Goal: Information Seeking & Learning: Find specific fact

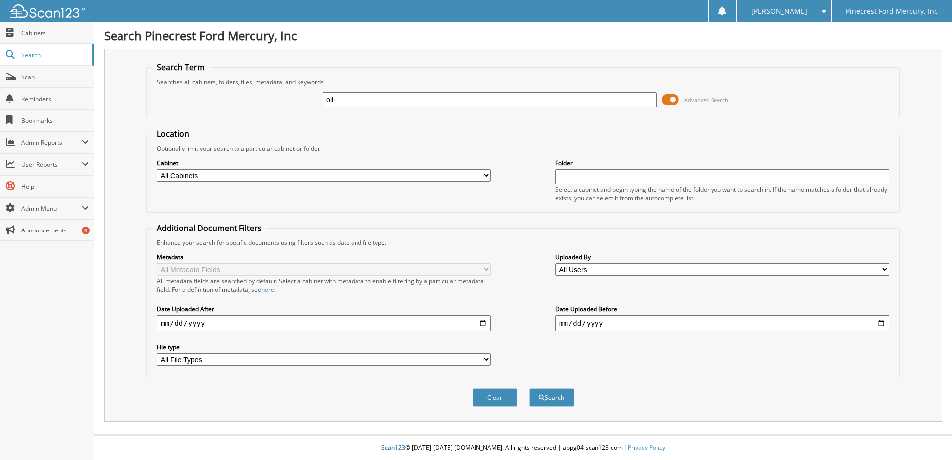
type input "oil"
click at [529, 388] on button "Search" at bounding box center [551, 397] width 45 height 18
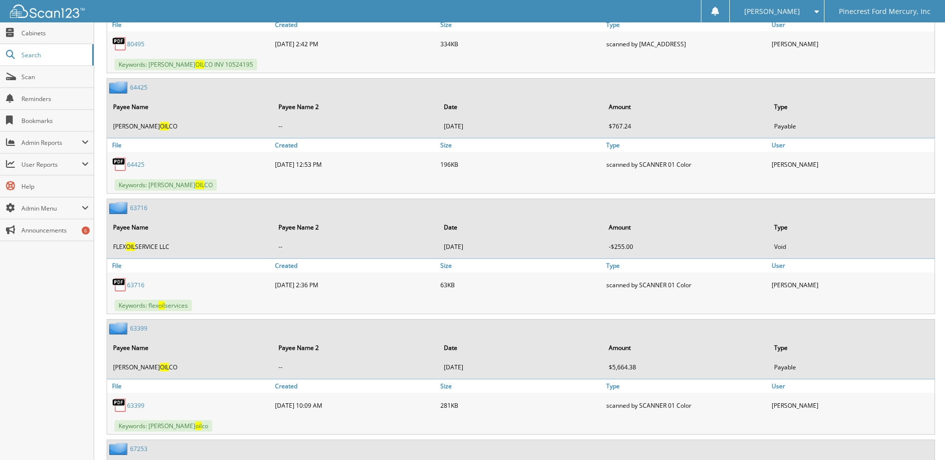
scroll to position [8267, 0]
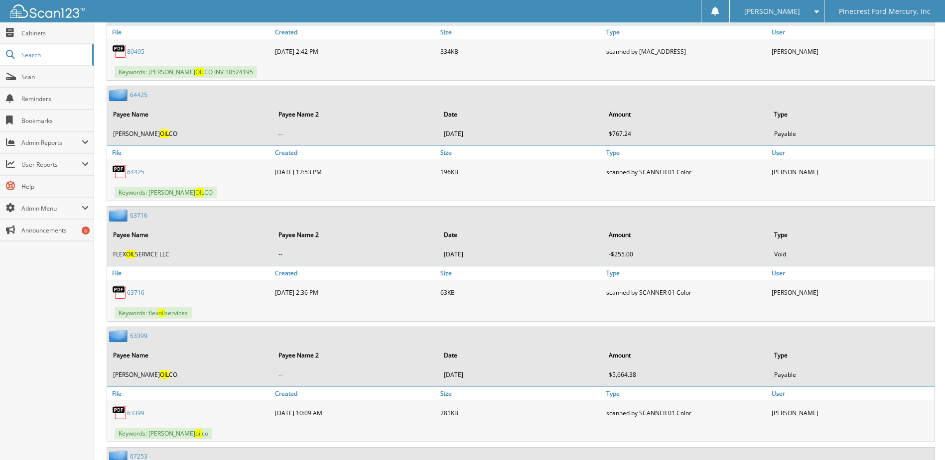
click at [134, 51] on link "80495" at bounding box center [135, 51] width 17 height 8
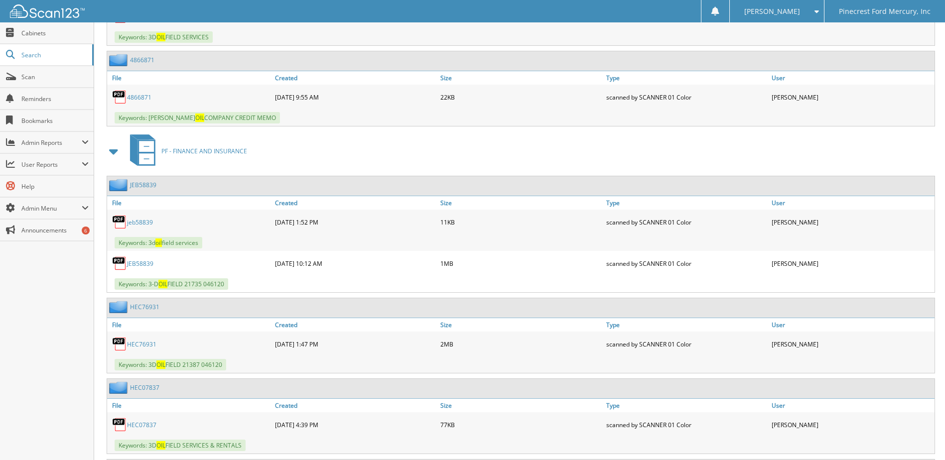
scroll to position [0, 0]
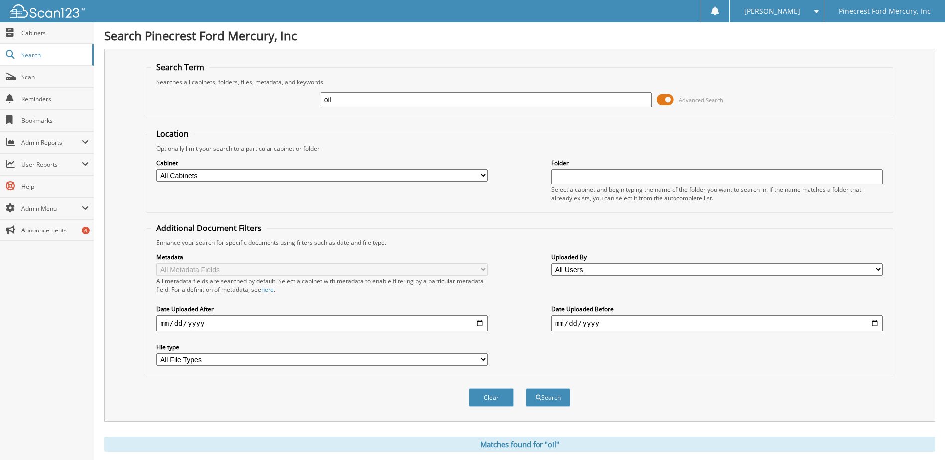
click at [200, 107] on div "oil Advanced Search" at bounding box center [519, 99] width 736 height 27
drag, startPoint x: 348, startPoint y: 103, endPoint x: 251, endPoint y: 86, distance: 98.1
click at [251, 86] on div "oil Advanced Search" at bounding box center [519, 99] width 736 height 27
